Goal: Task Accomplishment & Management: Use online tool/utility

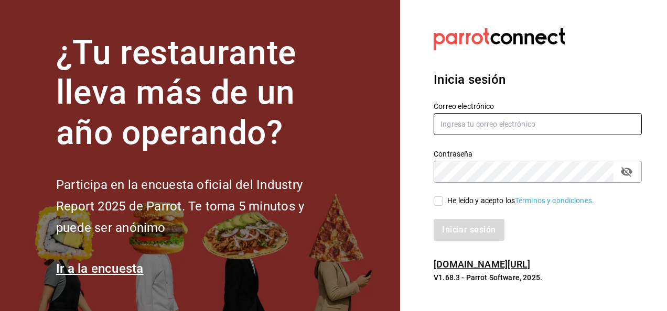
click at [441, 121] on input "text" at bounding box center [538, 124] width 208 height 22
drag, startPoint x: 465, startPoint y: 122, endPoint x: 458, endPoint y: 127, distance: 8.2
click at [461, 123] on input "text" at bounding box center [538, 124] width 208 height 22
paste input "[EMAIL_ADDRESS][DOMAIN_NAME]"
type input "[EMAIL_ADDRESS][DOMAIN_NAME]"
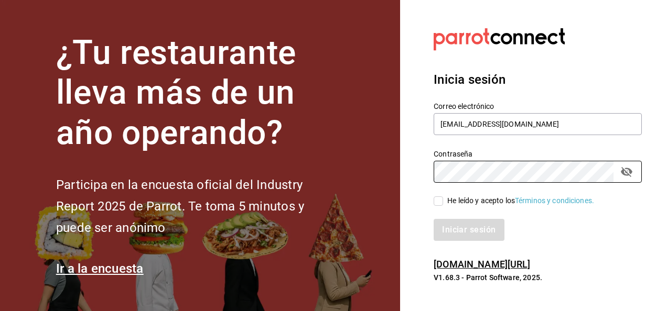
click at [438, 201] on input "He leído y acepto los Términos y condiciones." at bounding box center [438, 201] width 9 height 9
checkbox input "true"
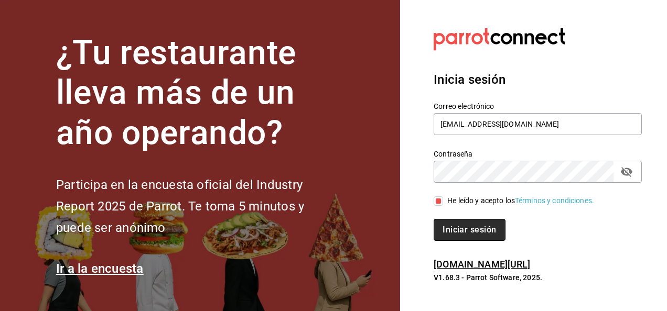
click at [470, 229] on button "Iniciar sesión" at bounding box center [469, 230] width 71 height 22
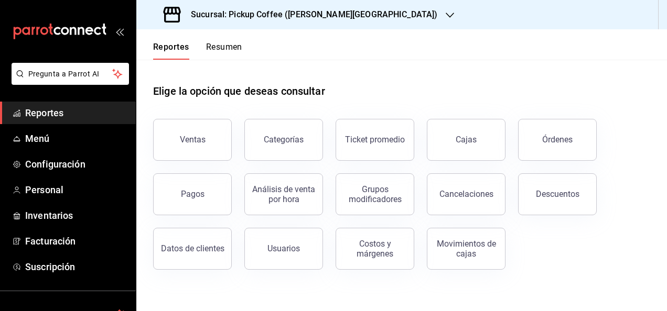
click at [254, 18] on h3 "Sucursal: Pickup Coffee (Quintana Roo)" at bounding box center [309, 14] width 255 height 13
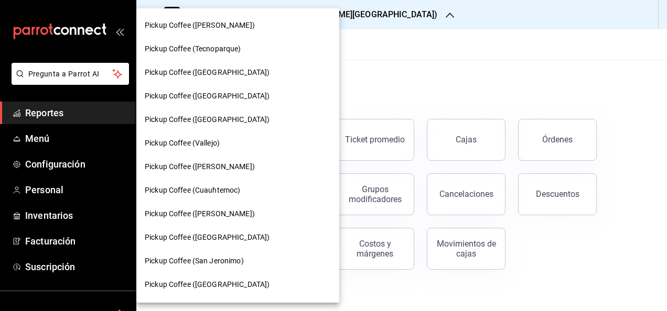
scroll to position [262, 0]
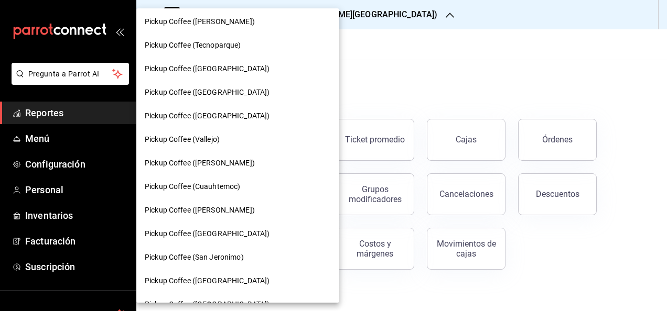
click at [220, 141] on span "Pickup Coffee (Vallejo)" at bounding box center [182, 139] width 75 height 11
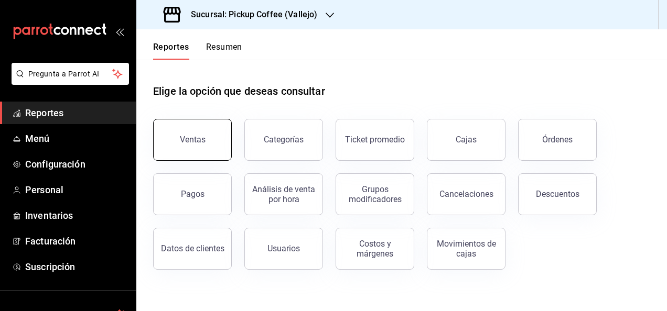
click at [196, 136] on div "Ventas" at bounding box center [193, 140] width 26 height 10
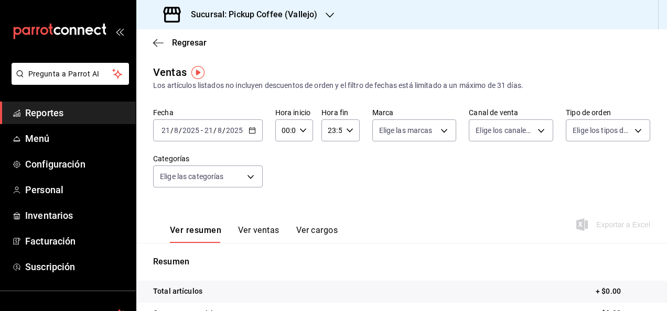
click at [254, 127] on icon "button" at bounding box center [252, 130] width 7 height 7
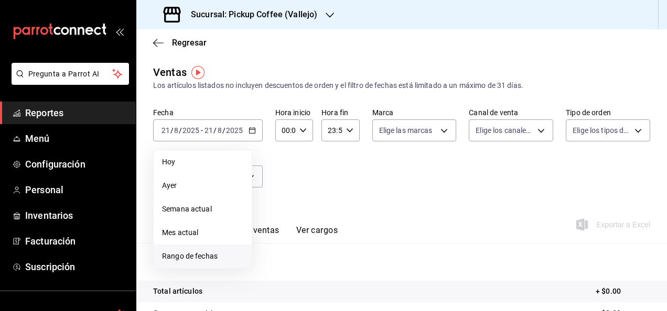
click at [210, 258] on span "Rango de fechas" at bounding box center [202, 256] width 81 height 11
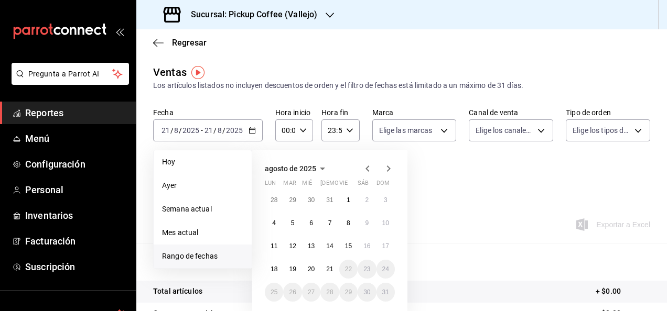
click at [366, 170] on icon "button" at bounding box center [367, 169] width 4 height 6
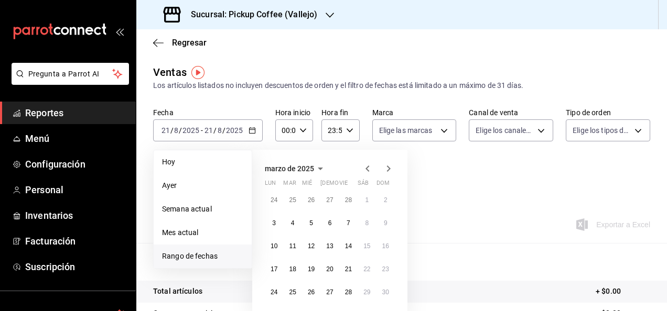
click at [366, 170] on icon "button" at bounding box center [367, 169] width 4 height 6
click at [328, 225] on abbr "7" at bounding box center [330, 223] width 4 height 7
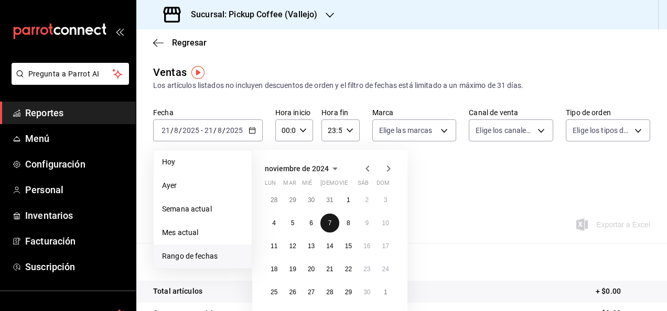
click at [329, 223] on abbr "7" at bounding box center [330, 223] width 4 height 7
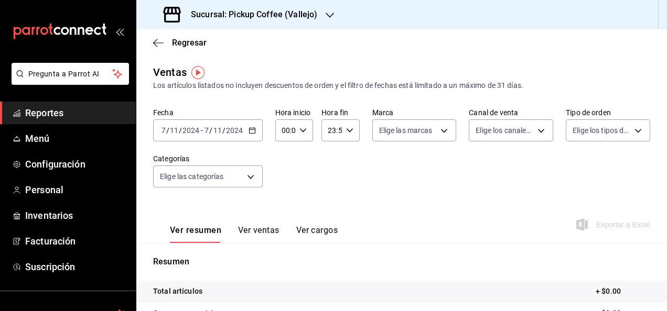
click at [329, 223] on div "Ver resumen Ver ventas Ver cargos" at bounding box center [245, 228] width 185 height 30
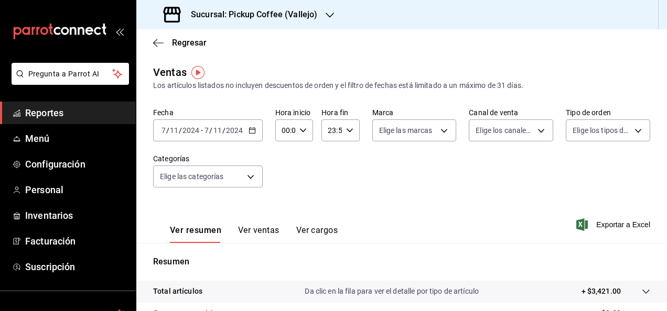
drag, startPoint x: 329, startPoint y: 223, endPoint x: 434, endPoint y: 193, distance: 109.2
click at [434, 193] on div "Fecha 2024-11-07 7 / 11 / 2024 - 2024-11-07 7 / 11 / 2024 Hora inicio 00:00 Hor…" at bounding box center [401, 154] width 497 height 92
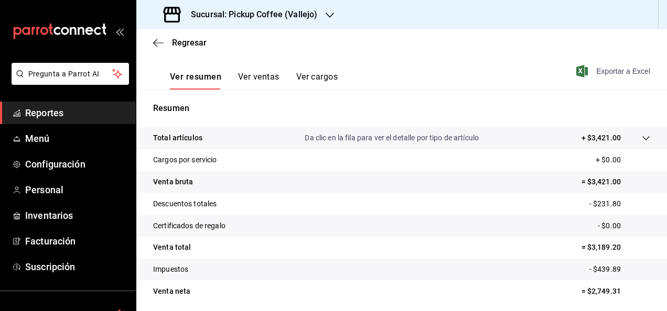
scroll to position [138, 0]
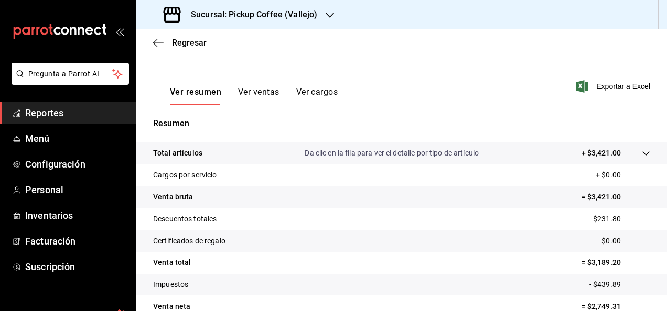
click at [431, 224] on tr "Descuentos totales - $231.80" at bounding box center [401, 219] width 531 height 22
click at [450, 105] on div "Resumen Total artículos Da clic en la fila para ver el detalle por tipo de artí…" at bounding box center [401, 217] width 531 height 225
click at [590, 85] on span "Exportar a Excel" at bounding box center [614, 86] width 72 height 13
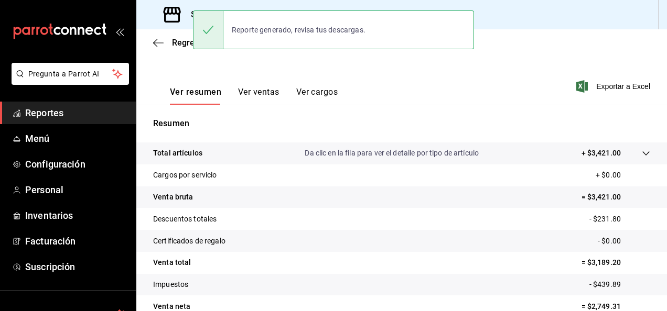
click at [642, 151] on icon at bounding box center [646, 153] width 8 height 8
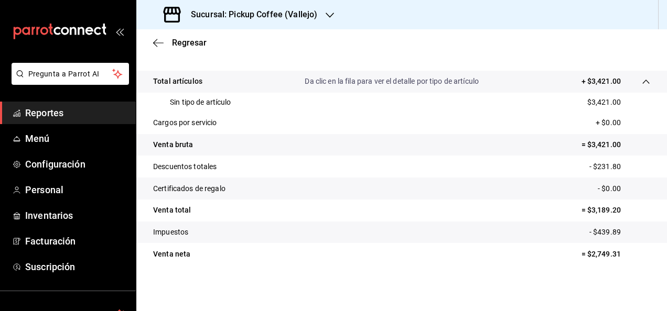
scroll to position [0, 0]
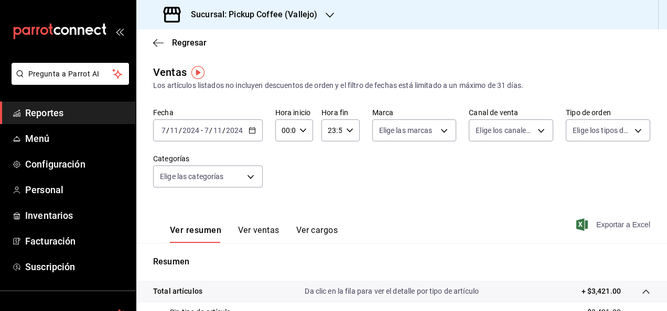
click at [599, 227] on span "Exportar a Excel" at bounding box center [614, 225] width 72 height 13
click at [264, 12] on h3 "Sucursal: Pickup Coffee (Vallejo)" at bounding box center [249, 14] width 135 height 13
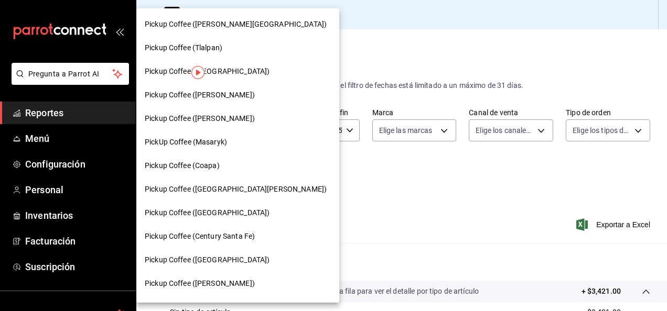
click at [238, 92] on span "Pickup Coffee (Miguel Angel)" at bounding box center [200, 95] width 110 height 11
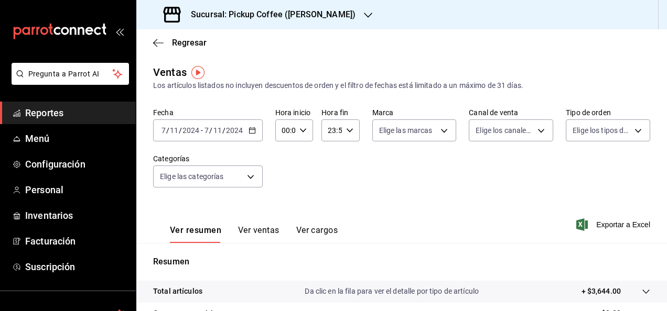
click at [252, 136] on div "2024-11-07 7 / 11 / 2024 - 2024-11-07 7 / 11 / 2024" at bounding box center [208, 131] width 110 height 22
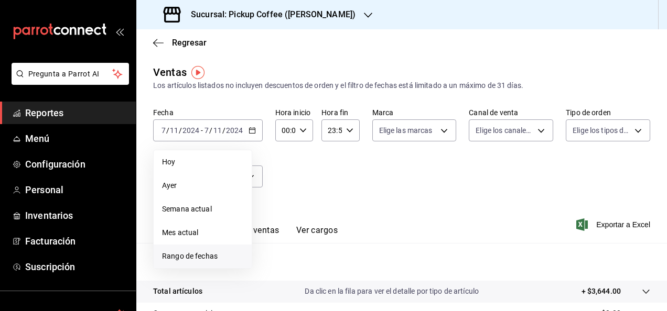
click at [195, 256] on span "Rango de fechas" at bounding box center [202, 256] width 81 height 11
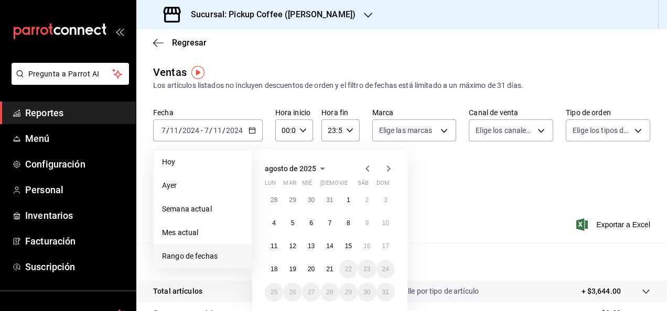
click at [369, 171] on icon "button" at bounding box center [367, 169] width 4 height 6
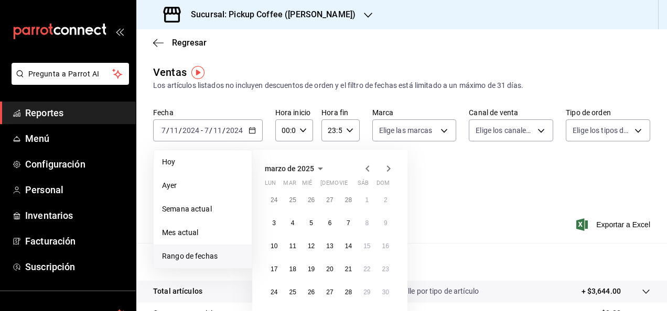
click at [369, 171] on icon "button" at bounding box center [367, 169] width 4 height 6
click at [352, 223] on button "8" at bounding box center [348, 223] width 18 height 19
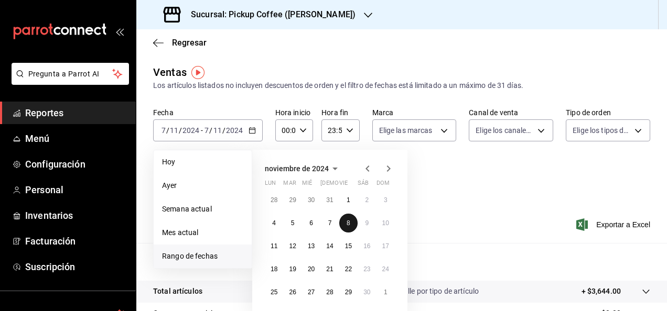
click at [351, 223] on button "8" at bounding box center [348, 223] width 18 height 19
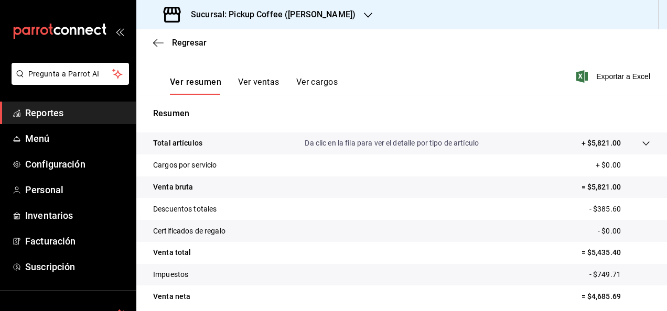
scroll to position [191, 0]
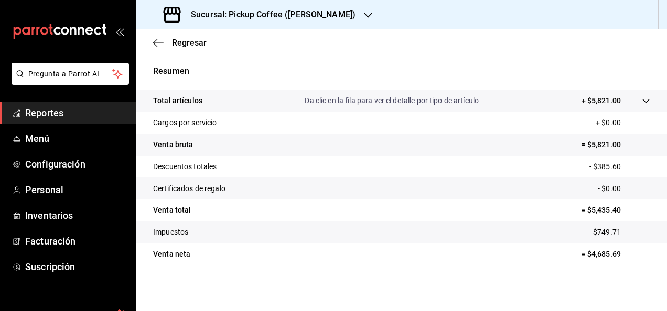
click at [642, 100] on icon at bounding box center [646, 101] width 8 height 8
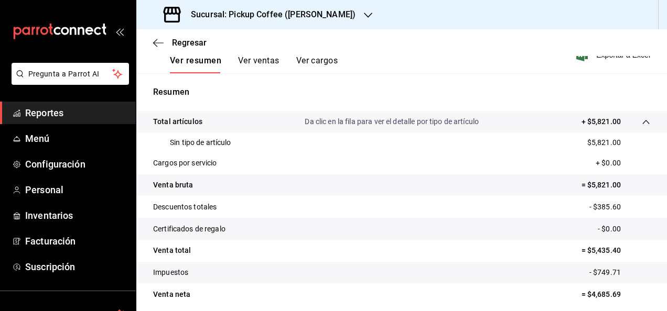
scroll to position [106, 0]
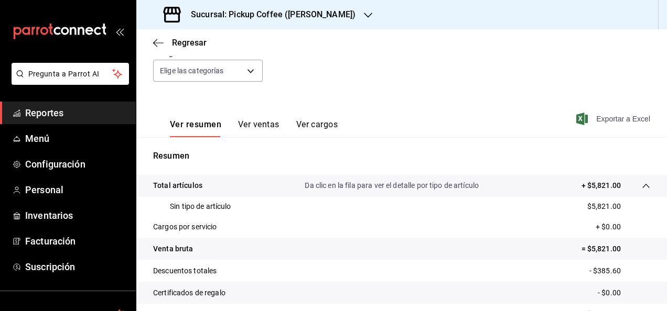
click at [618, 117] on span "Exportar a Excel" at bounding box center [614, 119] width 72 height 13
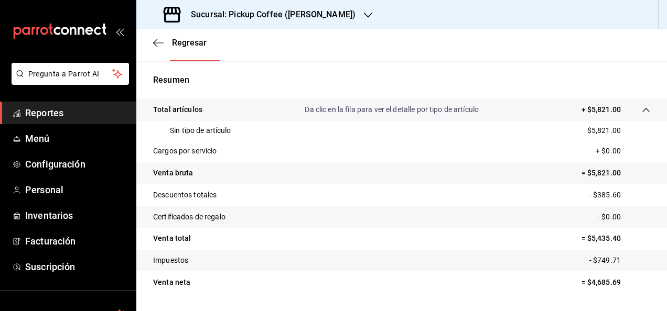
scroll to position [211, 0]
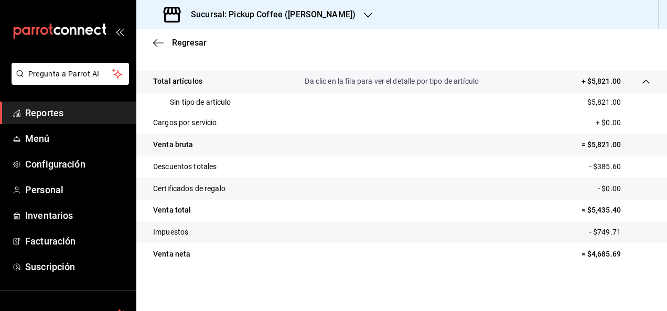
click at [630, 61] on div "Resumen Total artículos Da clic en la fila para ver el detalle por tipo de artí…" at bounding box center [401, 162] width 531 height 232
click at [251, 15] on h3 "Sucursal: Pickup Coffee (Miguel Angel)" at bounding box center [268, 14] width 173 height 13
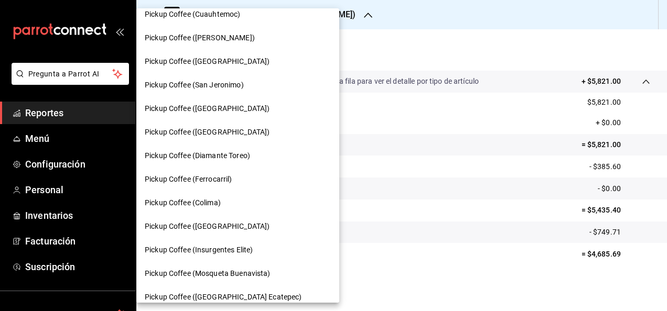
scroll to position [472, 0]
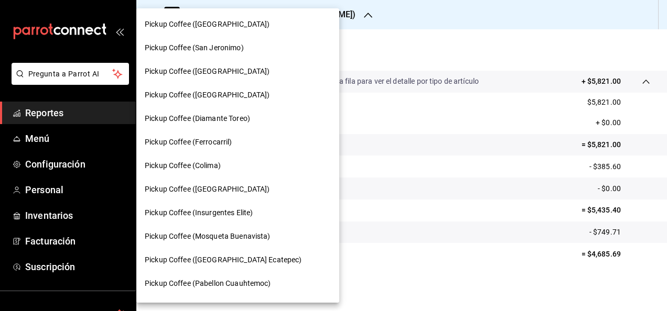
click at [228, 195] on div "Pickup Coffee (Montevideo)" at bounding box center [237, 190] width 203 height 24
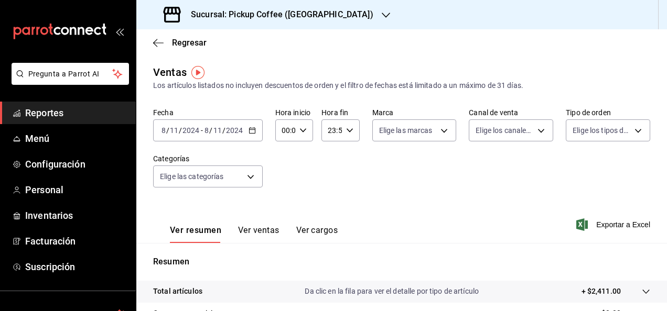
click at [251, 128] on \(Stroke\) "button" at bounding box center [252, 131] width 6 height 6
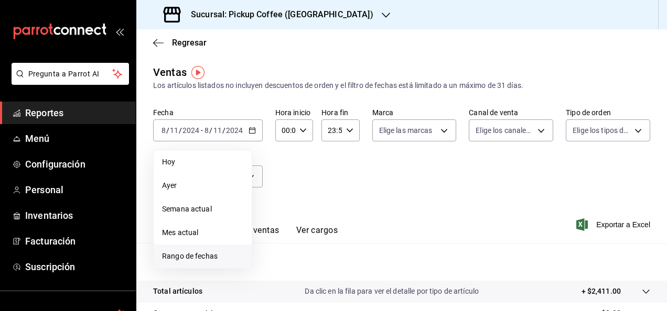
click at [214, 255] on span "Rango de fechas" at bounding box center [202, 256] width 81 height 11
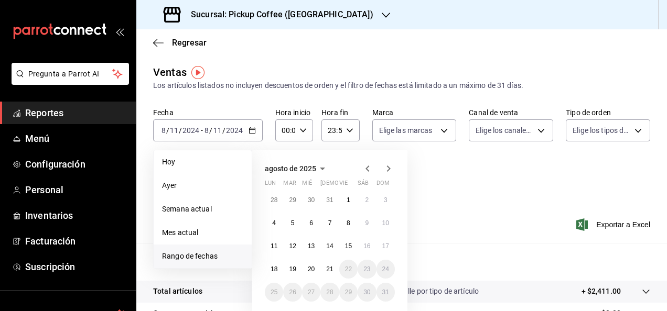
click at [369, 171] on icon "button" at bounding box center [367, 169] width 13 height 13
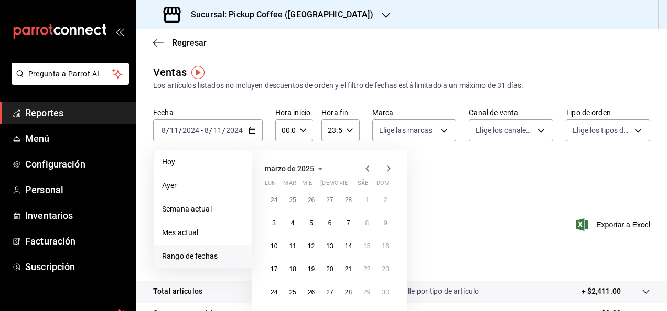
click at [369, 171] on icon "button" at bounding box center [367, 169] width 13 height 13
click at [366, 223] on abbr "9" at bounding box center [367, 223] width 4 height 7
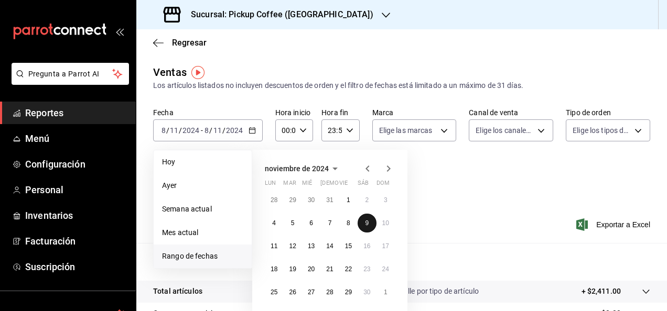
click at [366, 223] on abbr "9" at bounding box center [367, 223] width 4 height 7
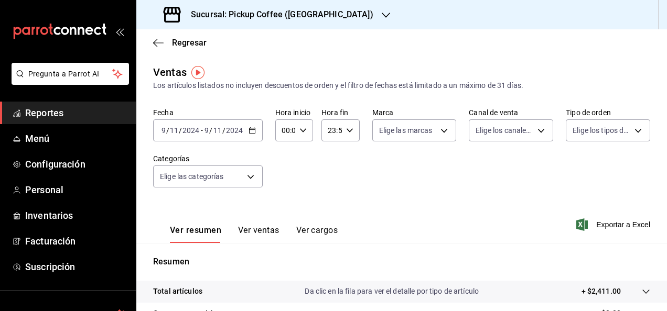
click at [366, 223] on div "Ver resumen Ver ventas Ver cargos Exportar a Excel" at bounding box center [401, 221] width 531 height 43
drag, startPoint x: 366, startPoint y: 223, endPoint x: 344, endPoint y: 184, distance: 45.1
click at [344, 184] on div "Fecha 2024-11-09 9 / 11 / 2024 - 2024-11-09 9 / 11 / 2024 Hora inicio 00:00 Hor…" at bounding box center [401, 154] width 497 height 92
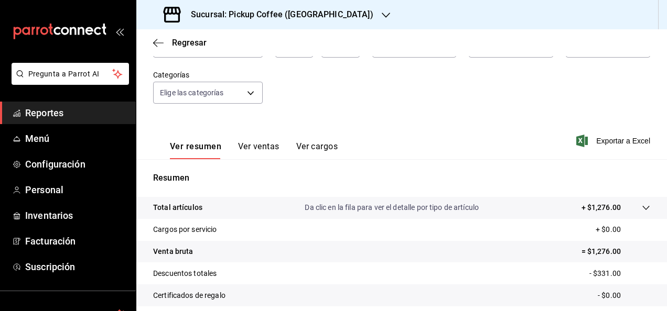
scroll to position [157, 0]
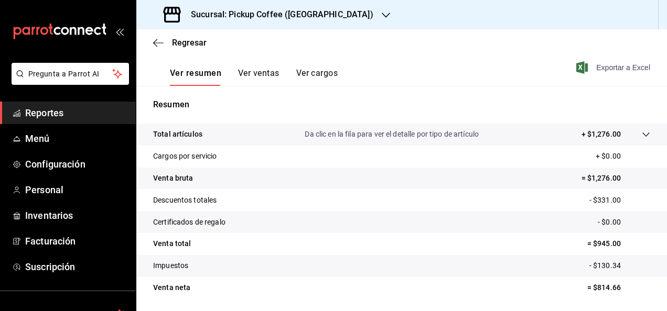
click at [615, 67] on span "Exportar a Excel" at bounding box center [614, 67] width 72 height 13
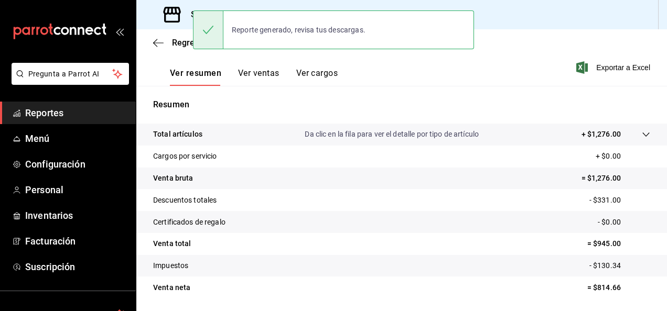
click at [628, 44] on div "Regresar" at bounding box center [401, 42] width 531 height 27
click at [456, 53] on div "Regresar" at bounding box center [401, 42] width 531 height 27
drag, startPoint x: 484, startPoint y: 67, endPoint x: 420, endPoint y: 80, distance: 65.3
click at [482, 65] on div "Ver resumen Ver ventas Ver cargos Exportar a Excel" at bounding box center [401, 64] width 531 height 43
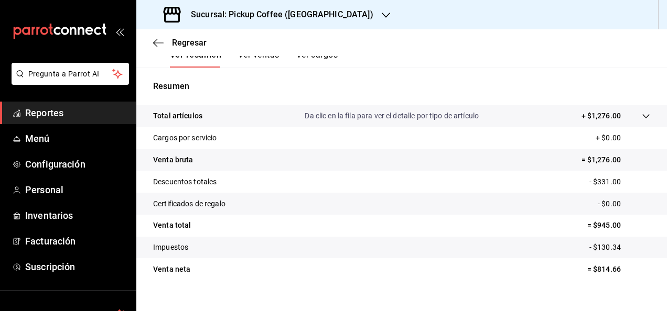
scroll to position [191, 0]
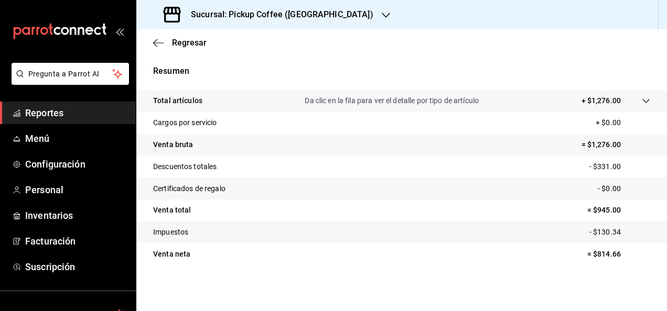
click at [286, 14] on h3 "Sucursal: Pickup Coffee (Montevideo)" at bounding box center [277, 14] width 191 height 13
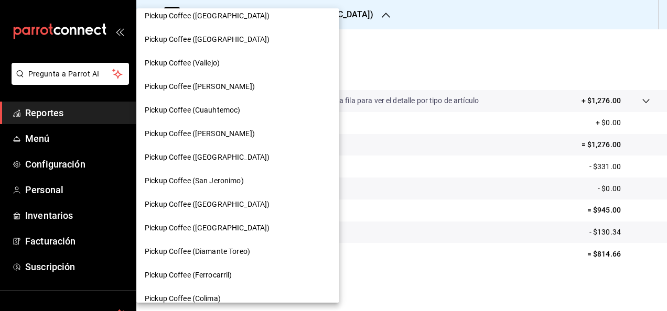
scroll to position [367, 0]
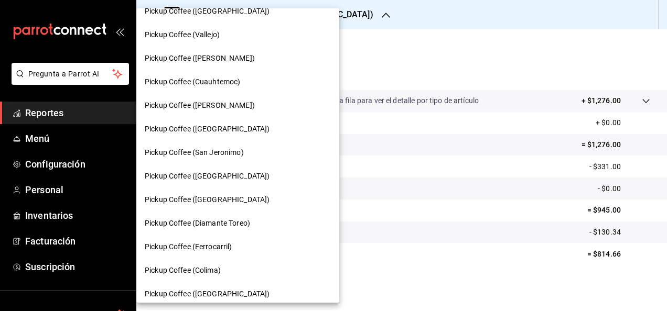
click at [232, 132] on span "Pickup Coffee (Buenavista)" at bounding box center [207, 129] width 125 height 11
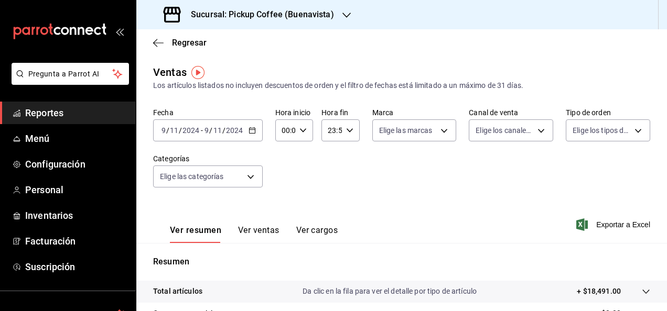
click at [252, 129] on icon "button" at bounding box center [252, 130] width 7 height 7
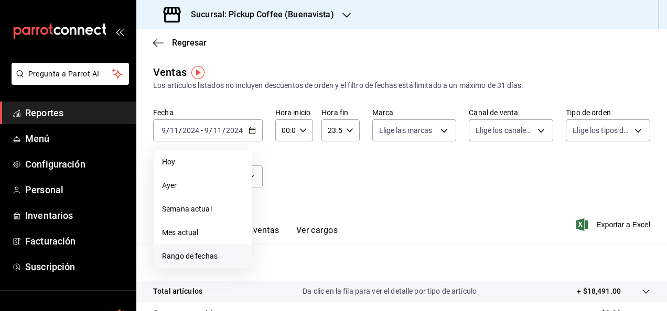
click at [197, 255] on span "Rango de fechas" at bounding box center [202, 256] width 81 height 11
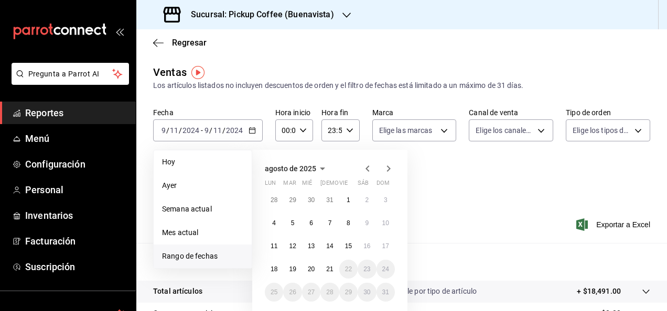
click at [318, 168] on icon "button" at bounding box center [322, 169] width 13 height 13
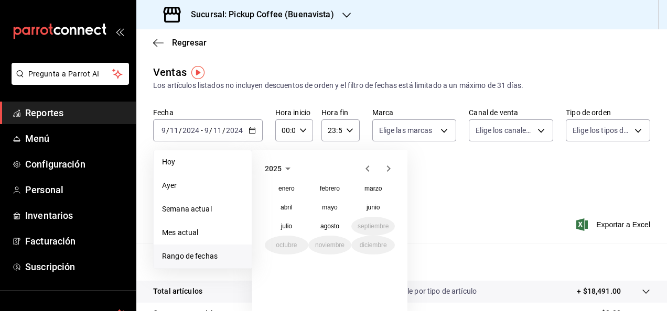
click at [368, 170] on icon "button" at bounding box center [367, 169] width 13 height 13
click at [328, 243] on abbr "noviembre" at bounding box center [329, 245] width 29 height 7
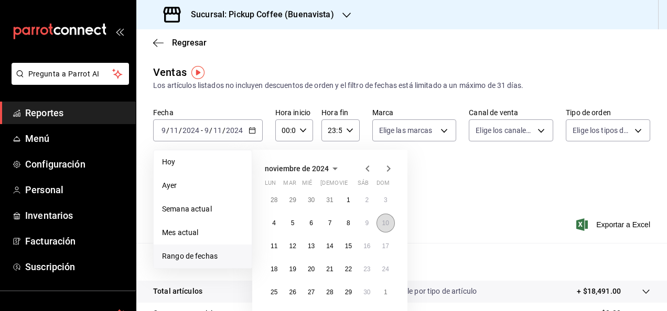
click at [386, 218] on button "10" at bounding box center [385, 223] width 18 height 19
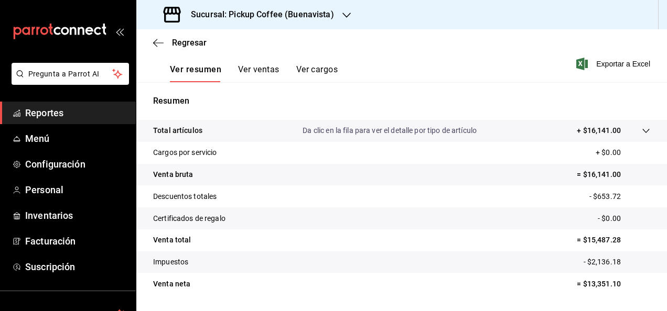
scroll to position [158, 0]
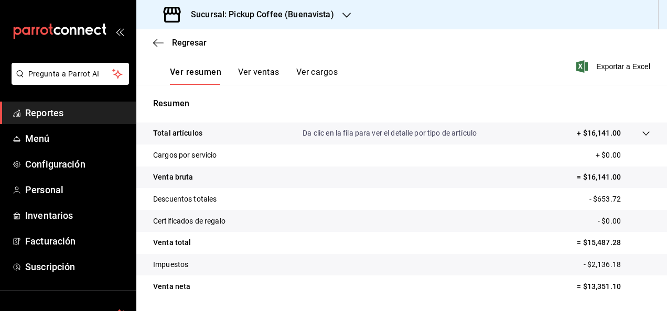
click at [615, 69] on span "Exportar a Excel" at bounding box center [614, 66] width 72 height 13
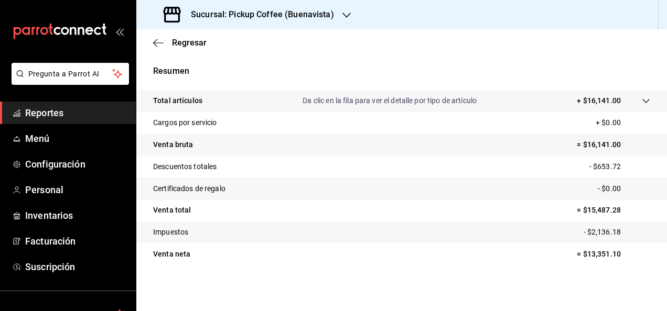
scroll to position [191, 0]
click at [359, 63] on div "Resumen Total artículos Da clic en la fila para ver el detalle por tipo de artí…" at bounding box center [401, 164] width 531 height 225
